Goal: Navigation & Orientation: Find specific page/section

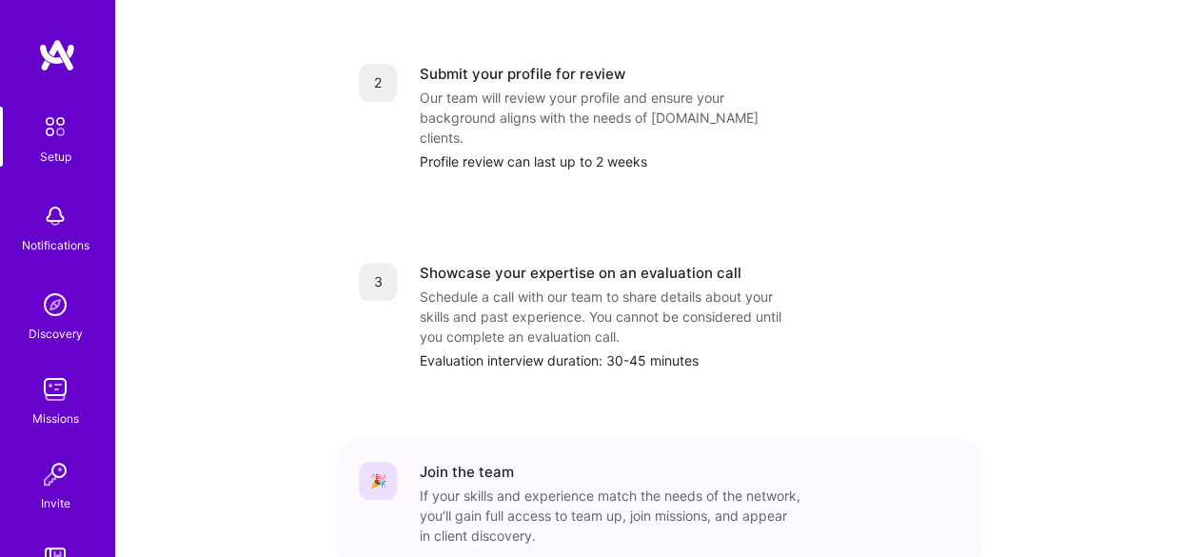
scroll to position [888, 0]
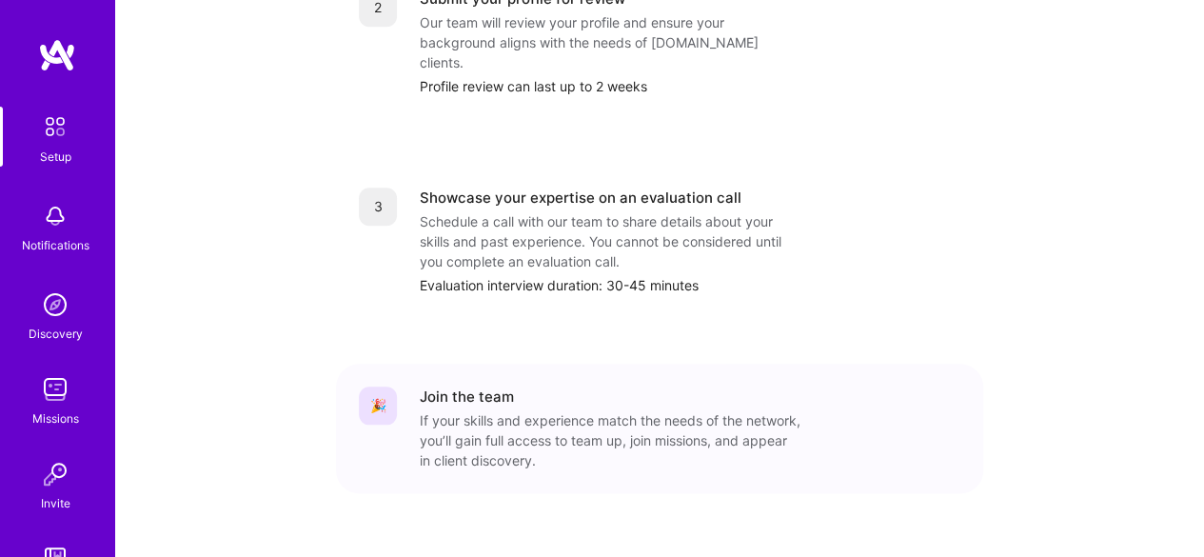
click at [57, 50] on img at bounding box center [57, 55] width 38 height 34
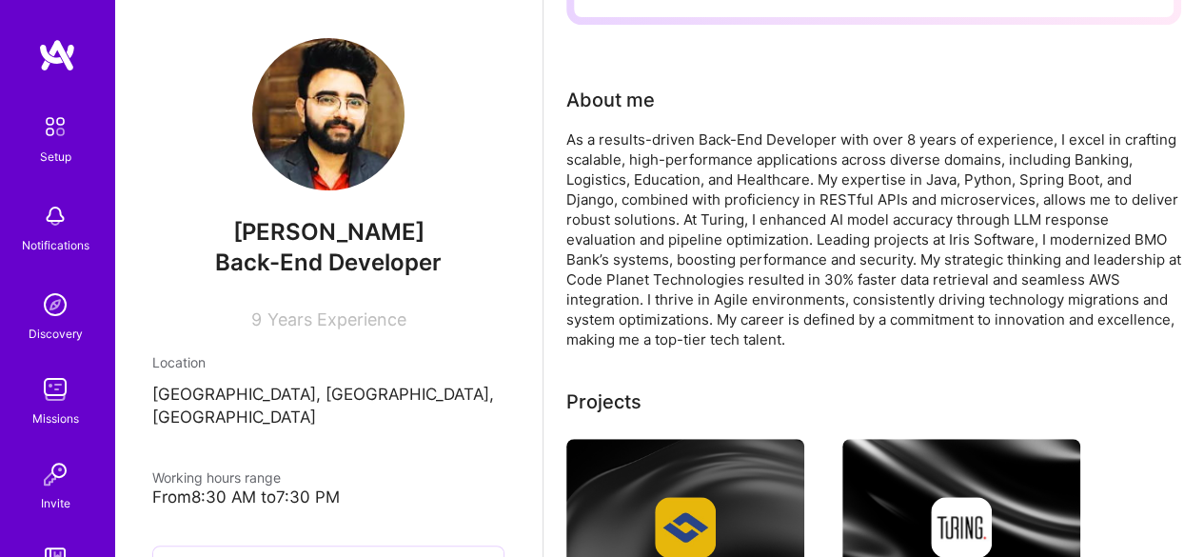
click at [51, 140] on img at bounding box center [55, 127] width 40 height 40
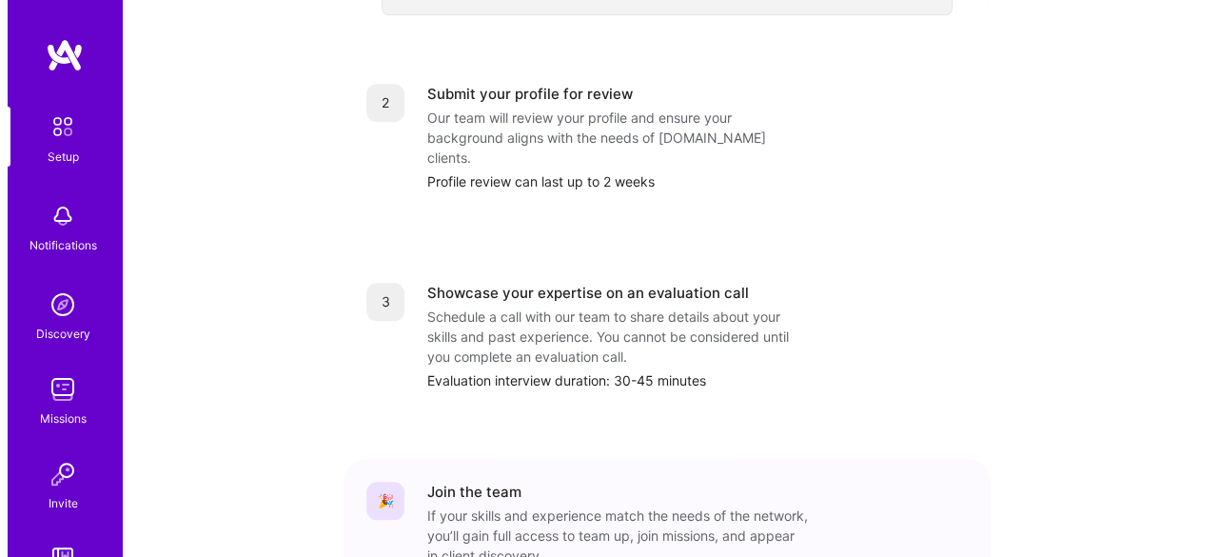
scroll to position [888, 0]
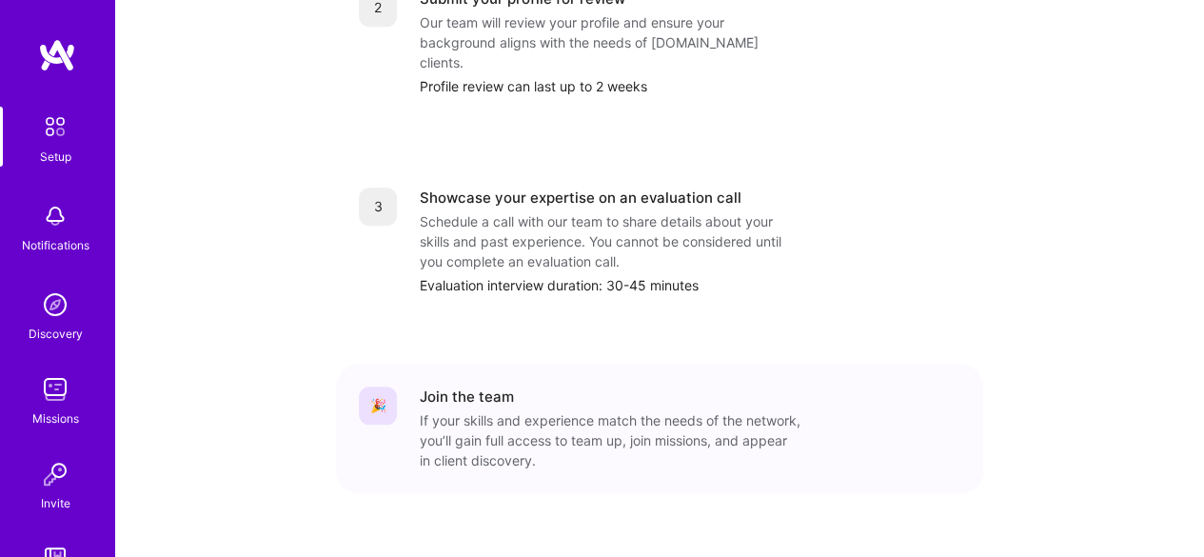
click at [42, 237] on div "Notifications" at bounding box center [56, 245] width 68 height 20
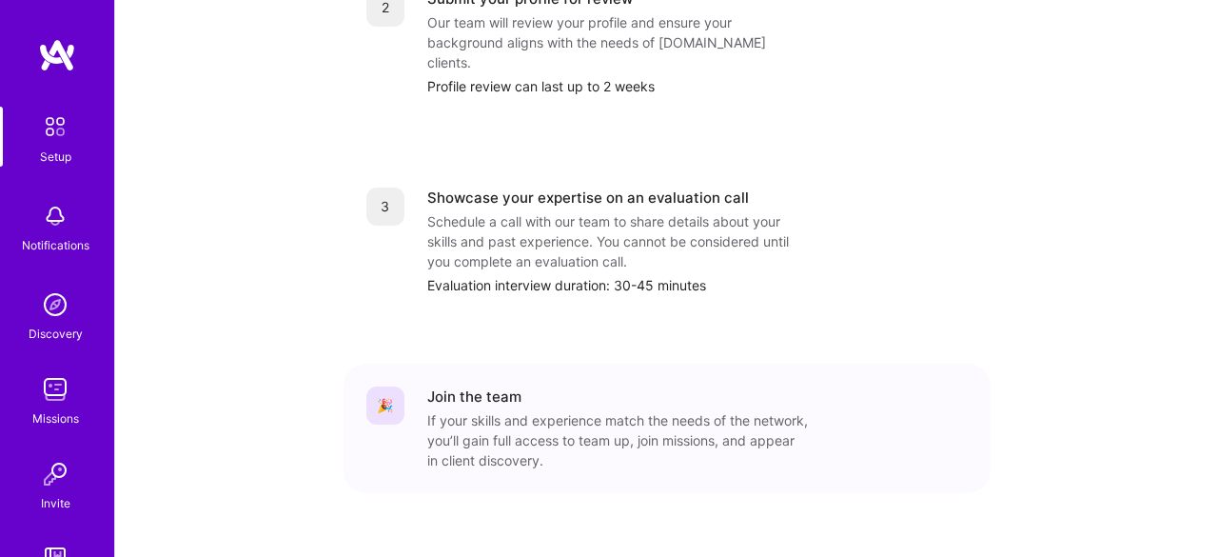
click at [38, 309] on img at bounding box center [55, 305] width 38 height 38
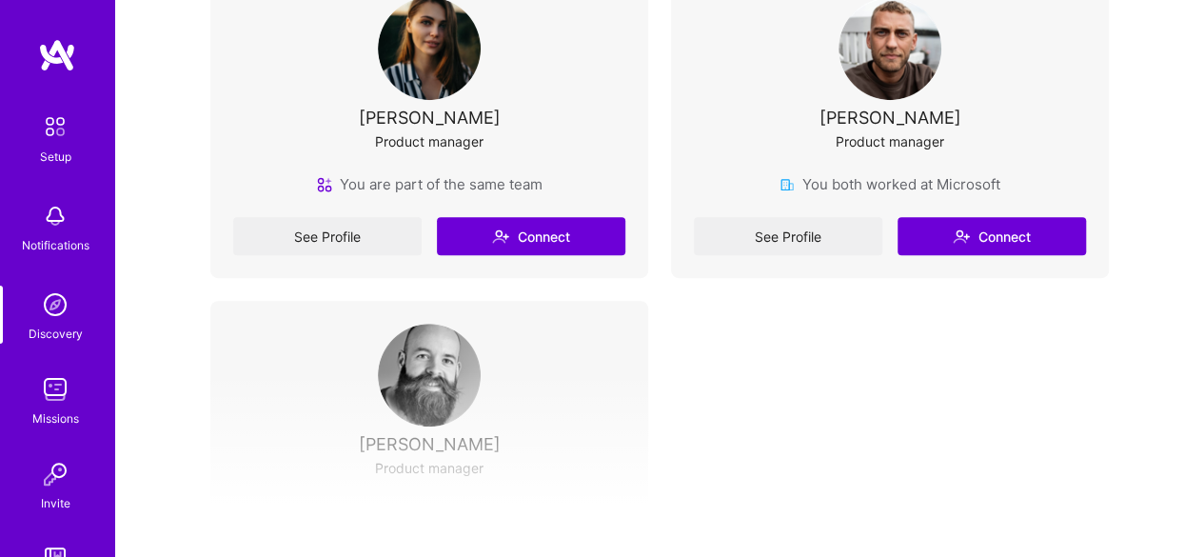
scroll to position [381, 0]
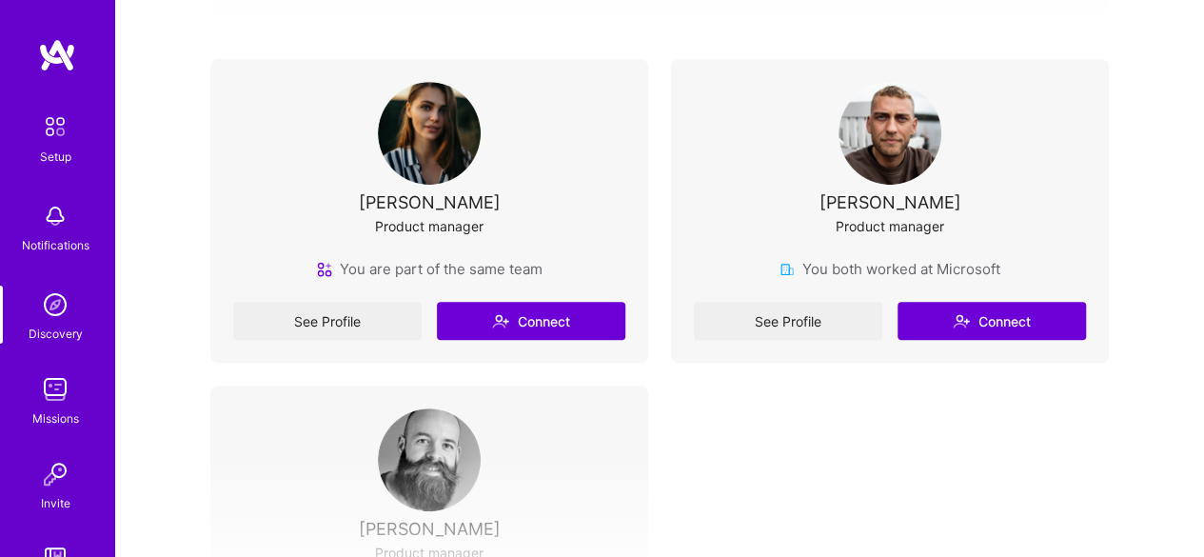
click at [42, 398] on img at bounding box center [55, 389] width 38 height 38
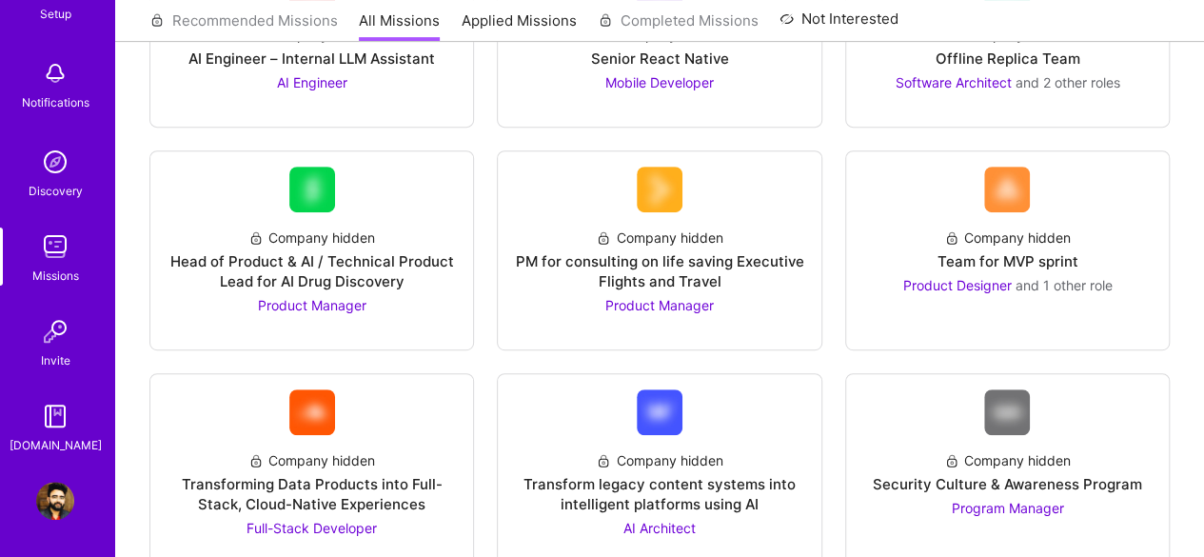
scroll to position [381, 0]
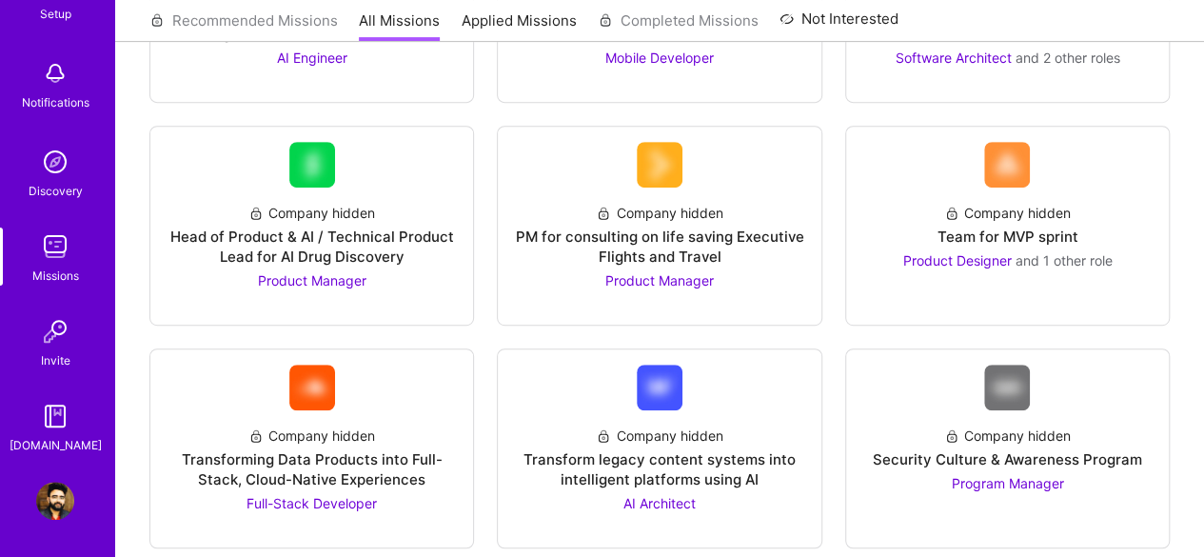
click at [47, 506] on img at bounding box center [55, 501] width 38 height 38
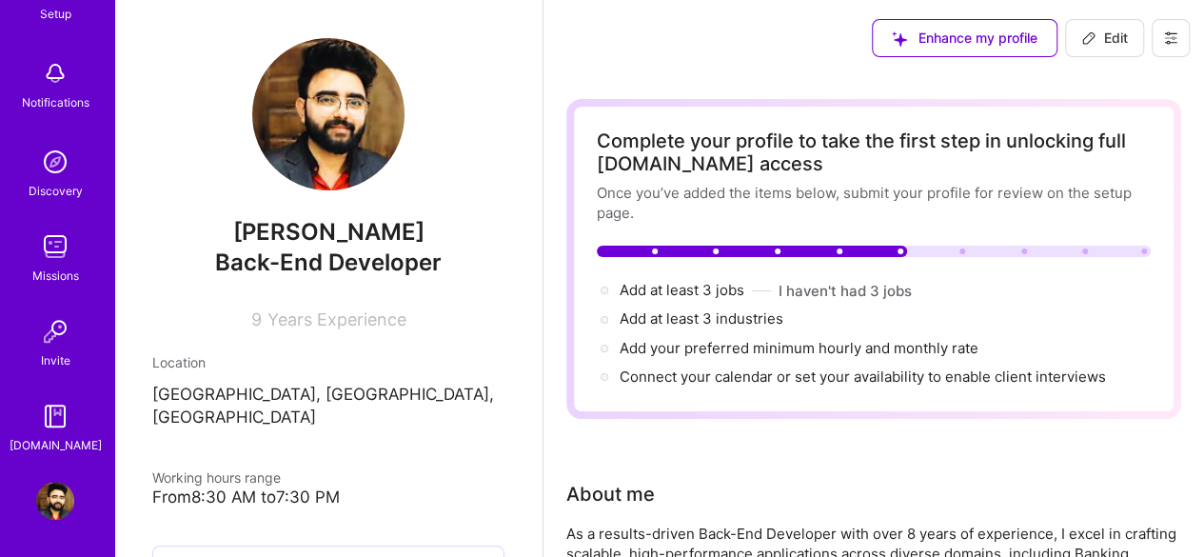
scroll to position [95, 0]
